Goal: Transaction & Acquisition: Book appointment/travel/reservation

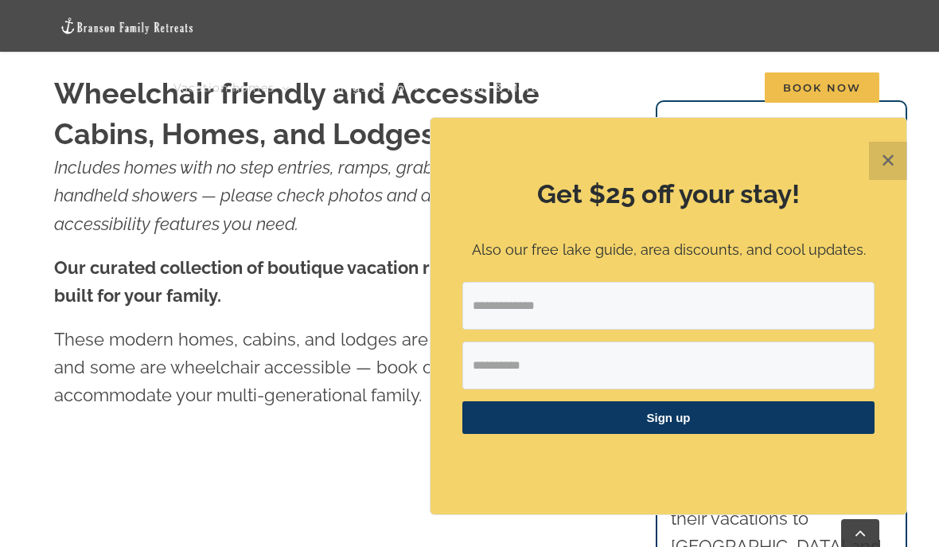
click at [881, 180] on button "✕" at bounding box center [888, 161] width 38 height 38
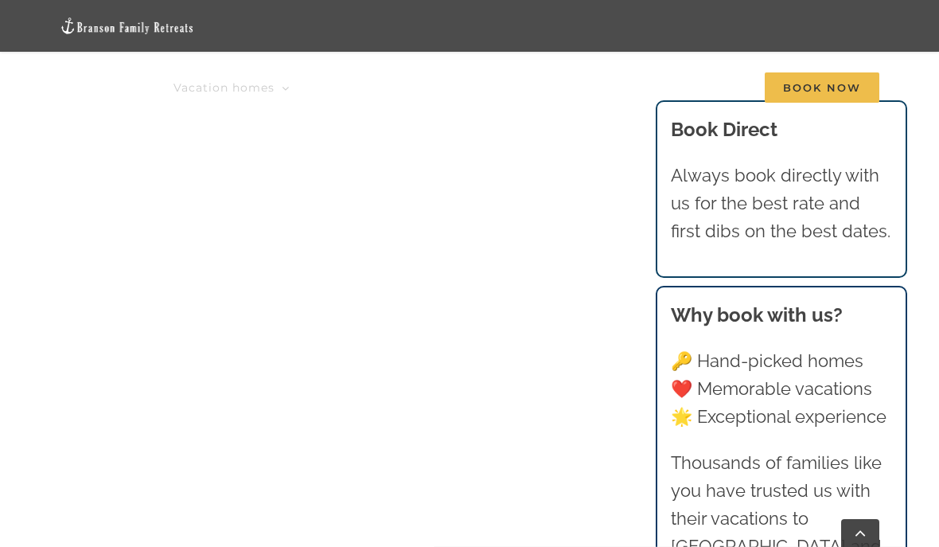
scroll to position [1301, 0]
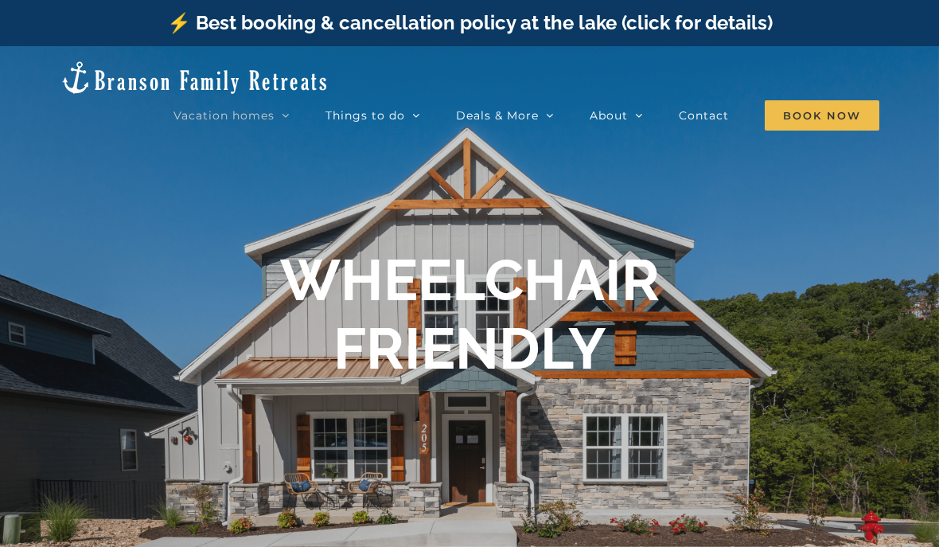
click at [535, 336] on h1 "WHEELCHAIR FRIENDLY" at bounding box center [469, 315] width 379 height 138
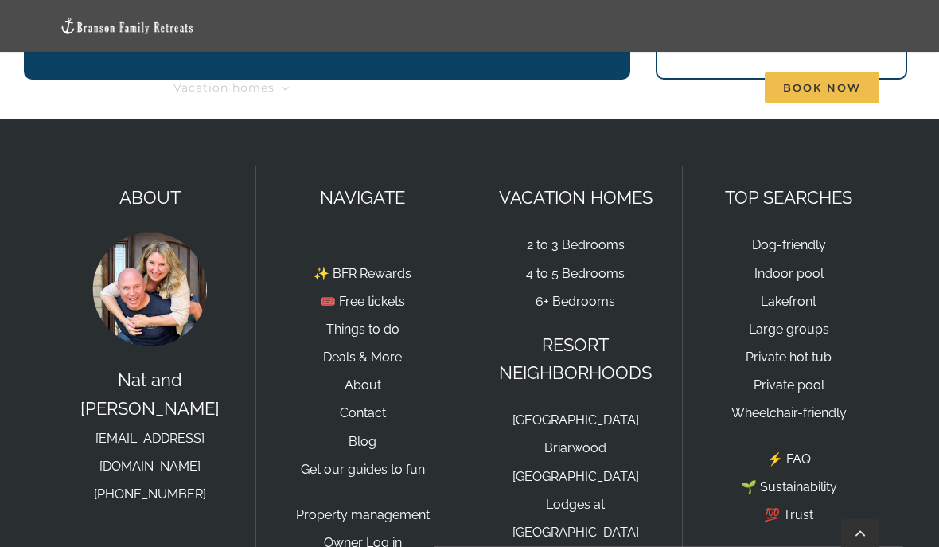
scroll to position [1531, 0]
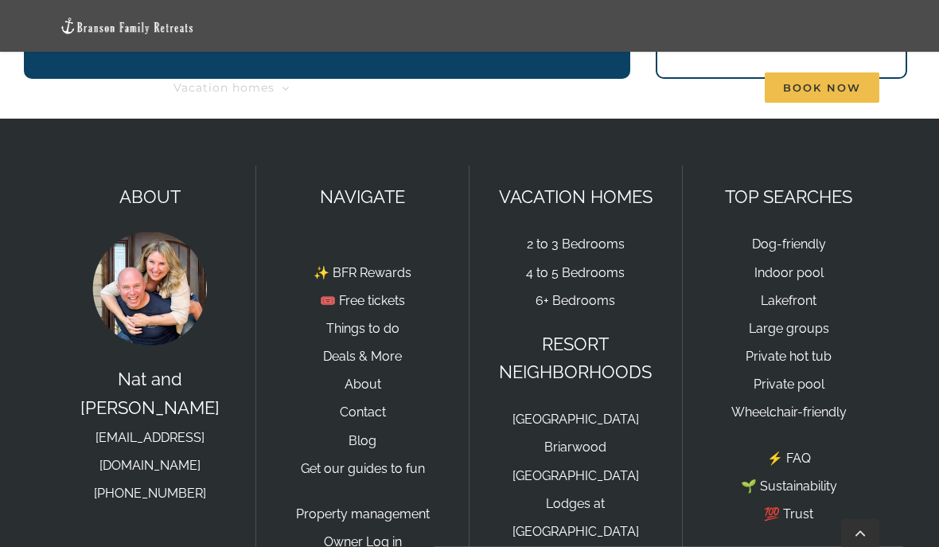
click at [598, 247] on link "2 to 3 Bedrooms" at bounding box center [576, 243] width 98 height 15
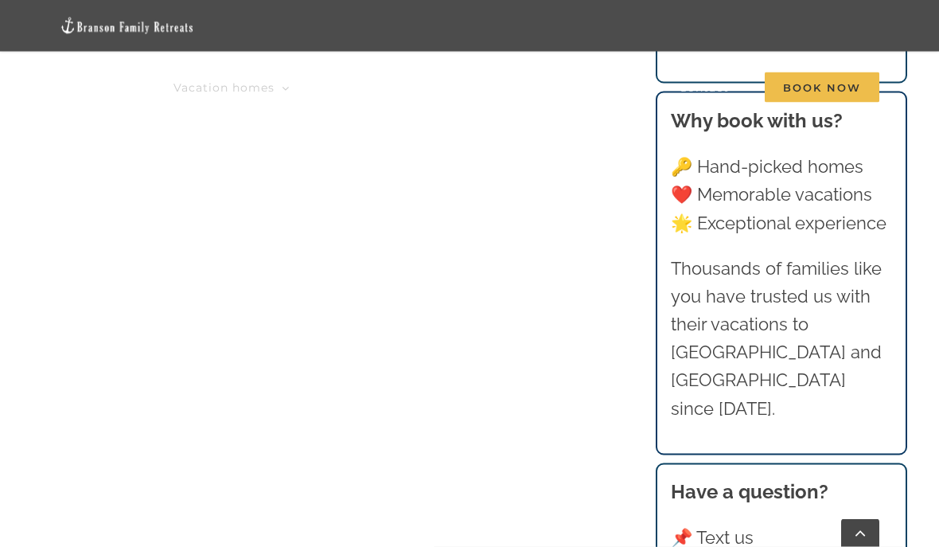
scroll to position [1214, 0]
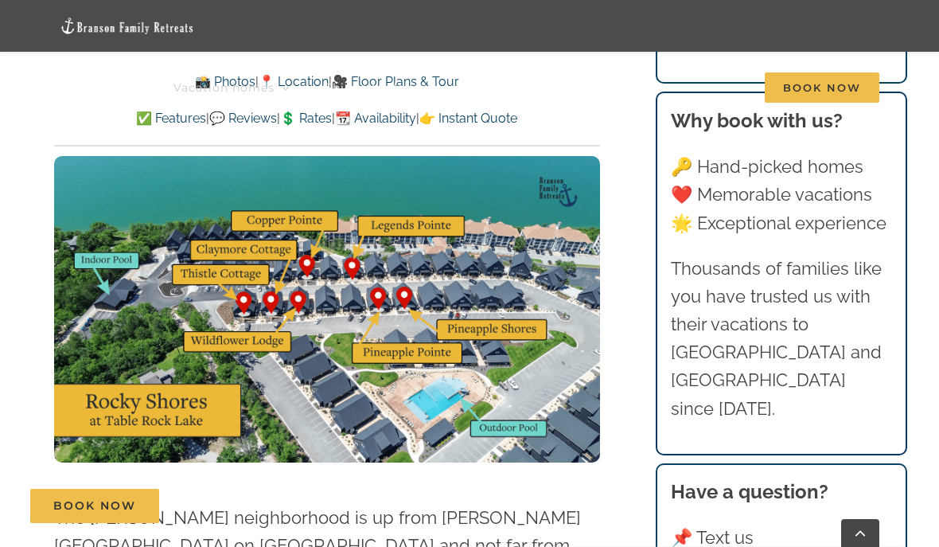
scroll to position [4022, 0]
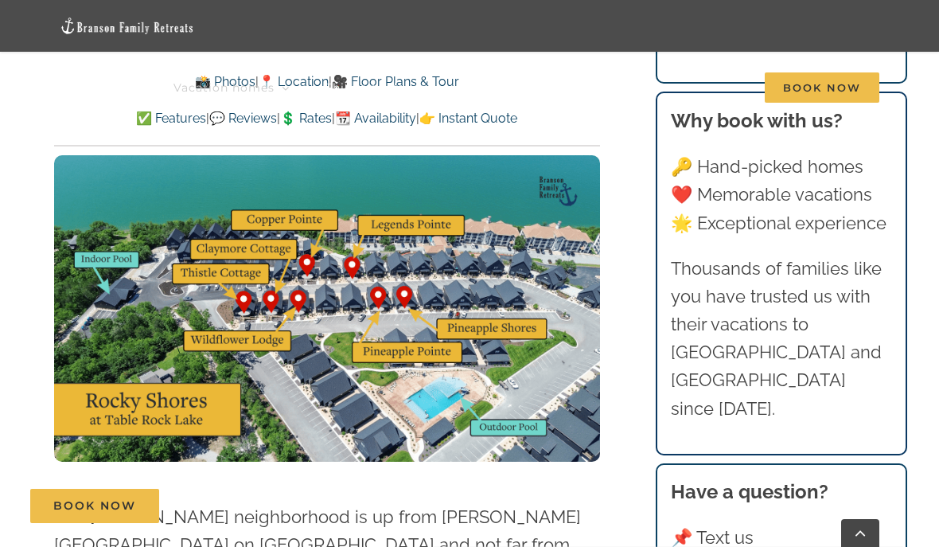
click at [309, 120] on link "💲 Rates" at bounding box center [306, 118] width 52 height 15
